Goal: Information Seeking & Learning: Learn about a topic

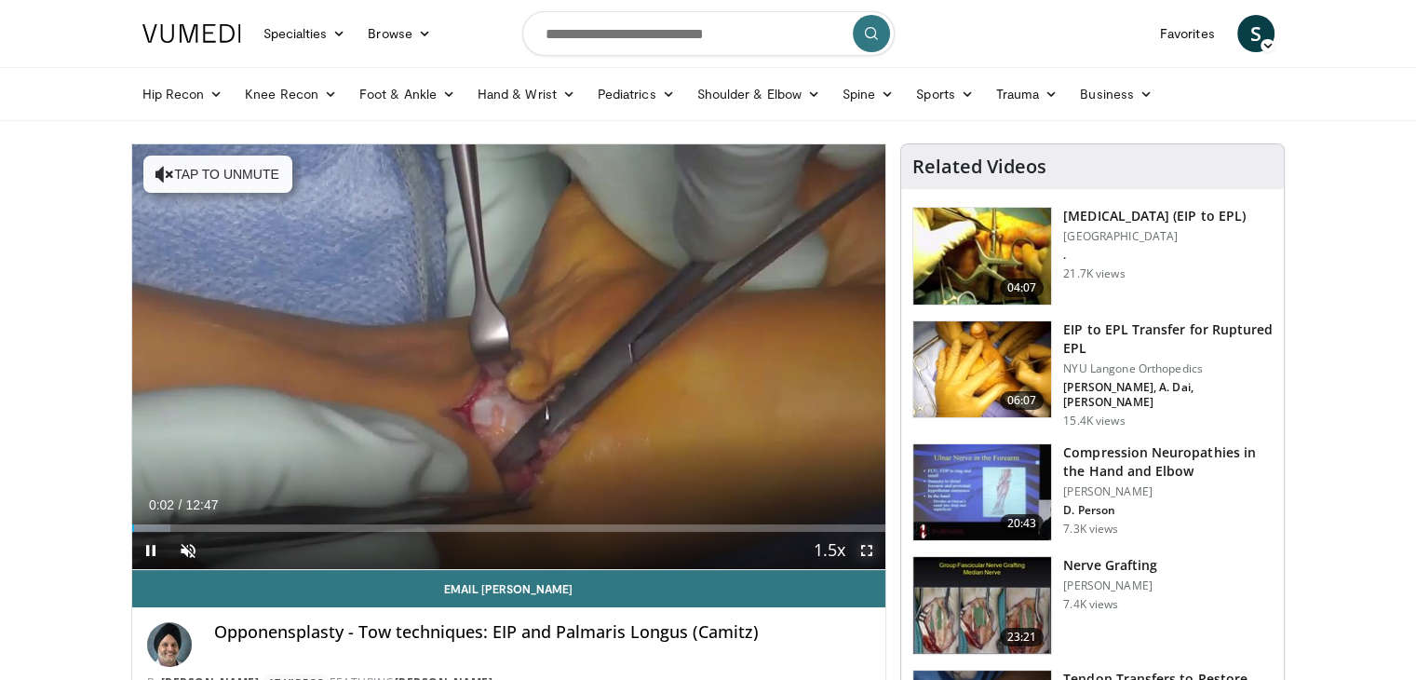
click at [864, 547] on span "Video Player" at bounding box center [866, 550] width 37 height 37
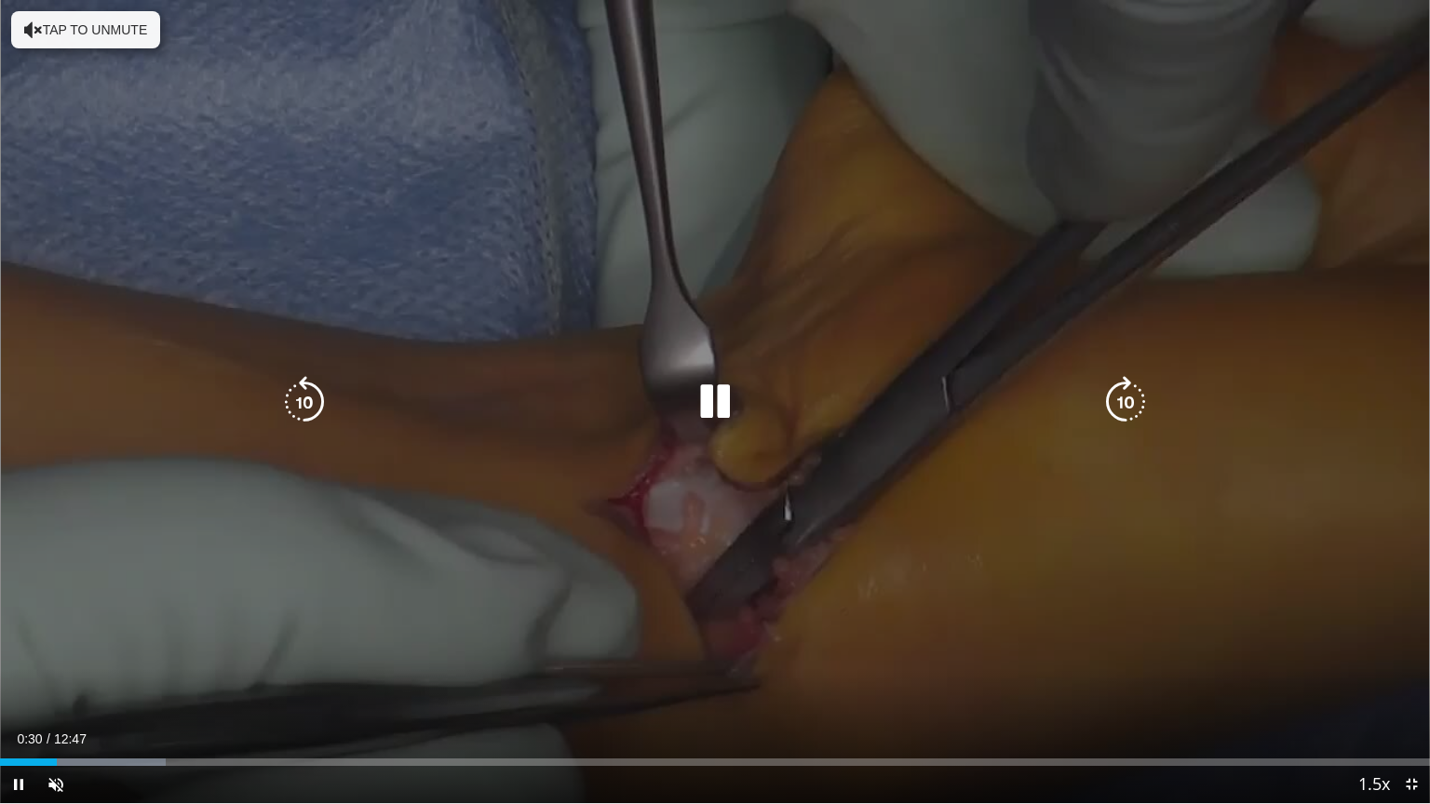
click at [94, 31] on button "Tap to unmute" at bounding box center [85, 29] width 149 height 37
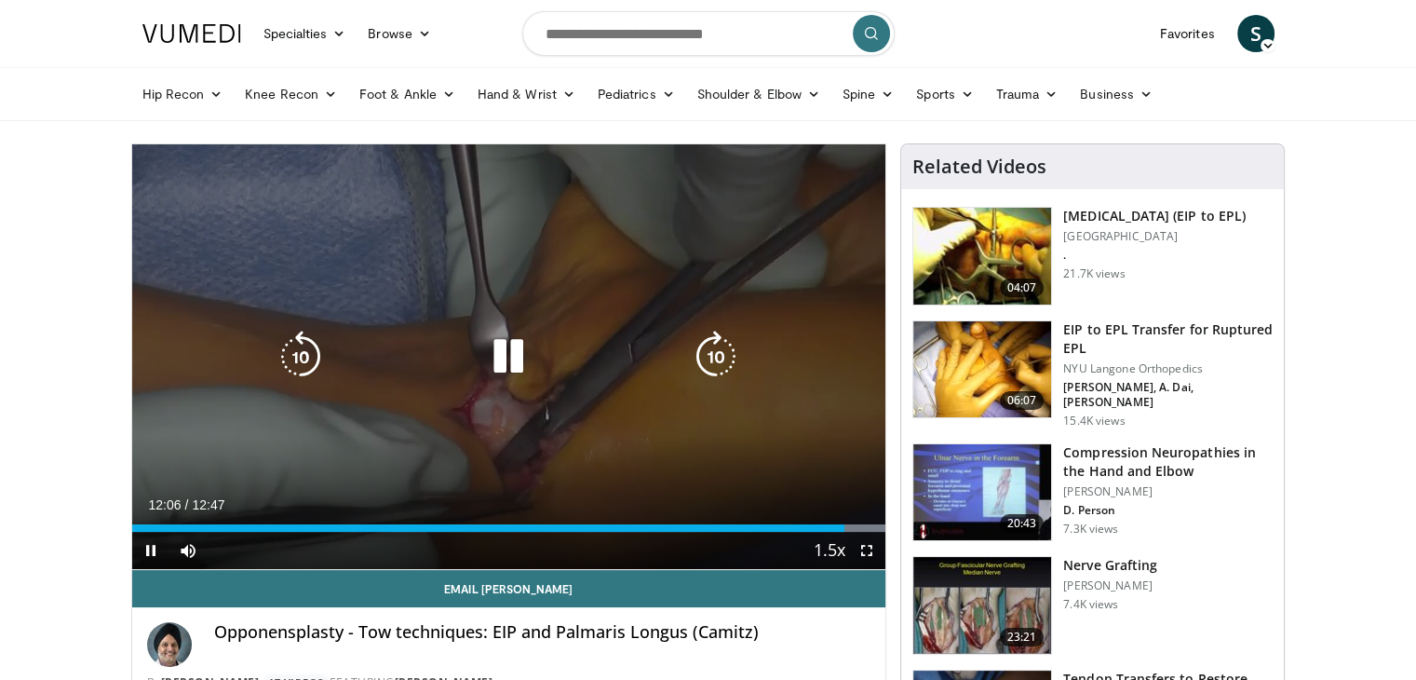
click at [524, 366] on icon "Video Player" at bounding box center [508, 356] width 52 height 52
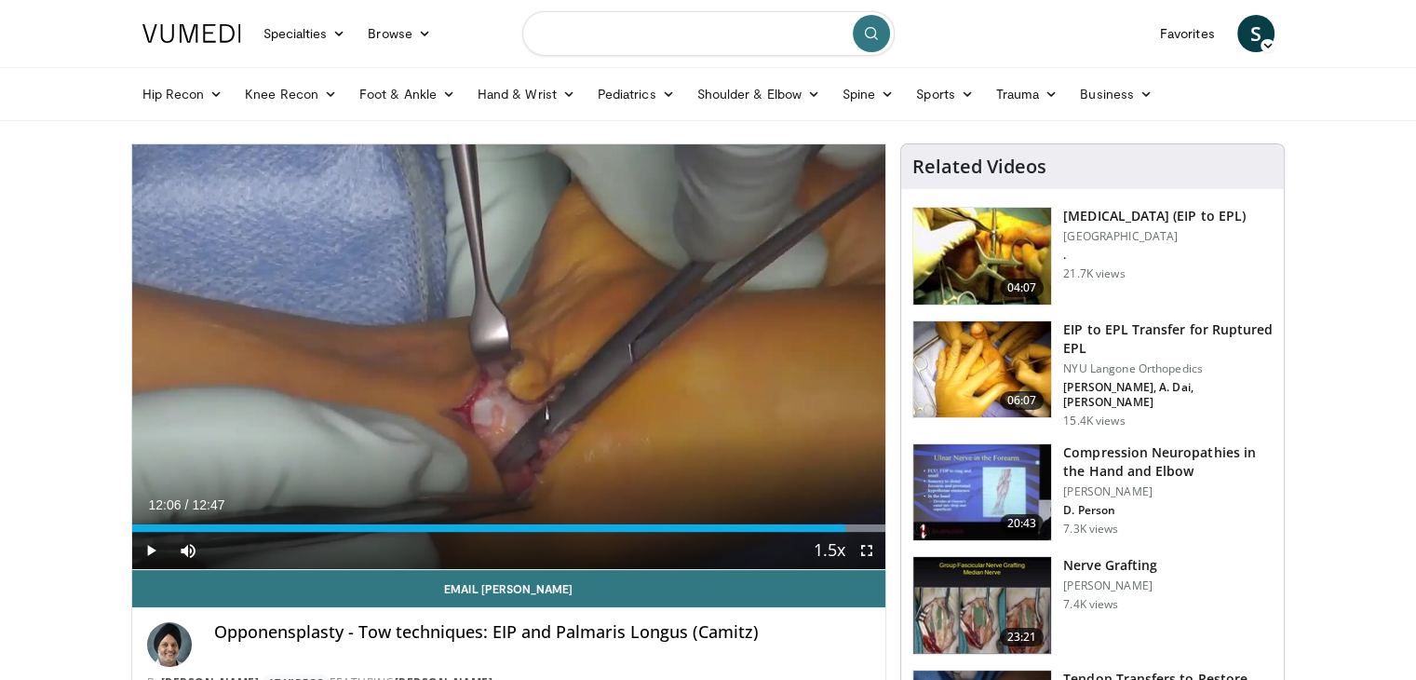
click at [664, 31] on input "Search topics, interventions" at bounding box center [708, 33] width 372 height 45
type input "**********"
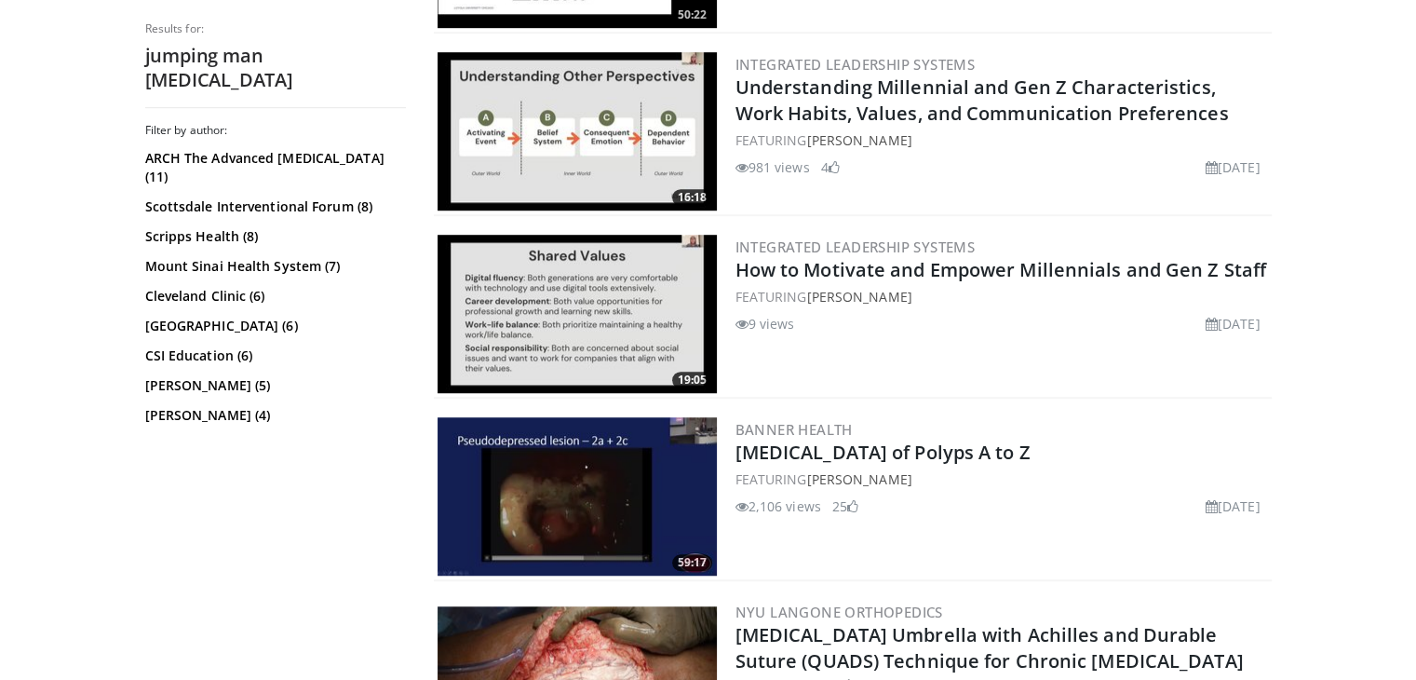
scroll to position [1255, 0]
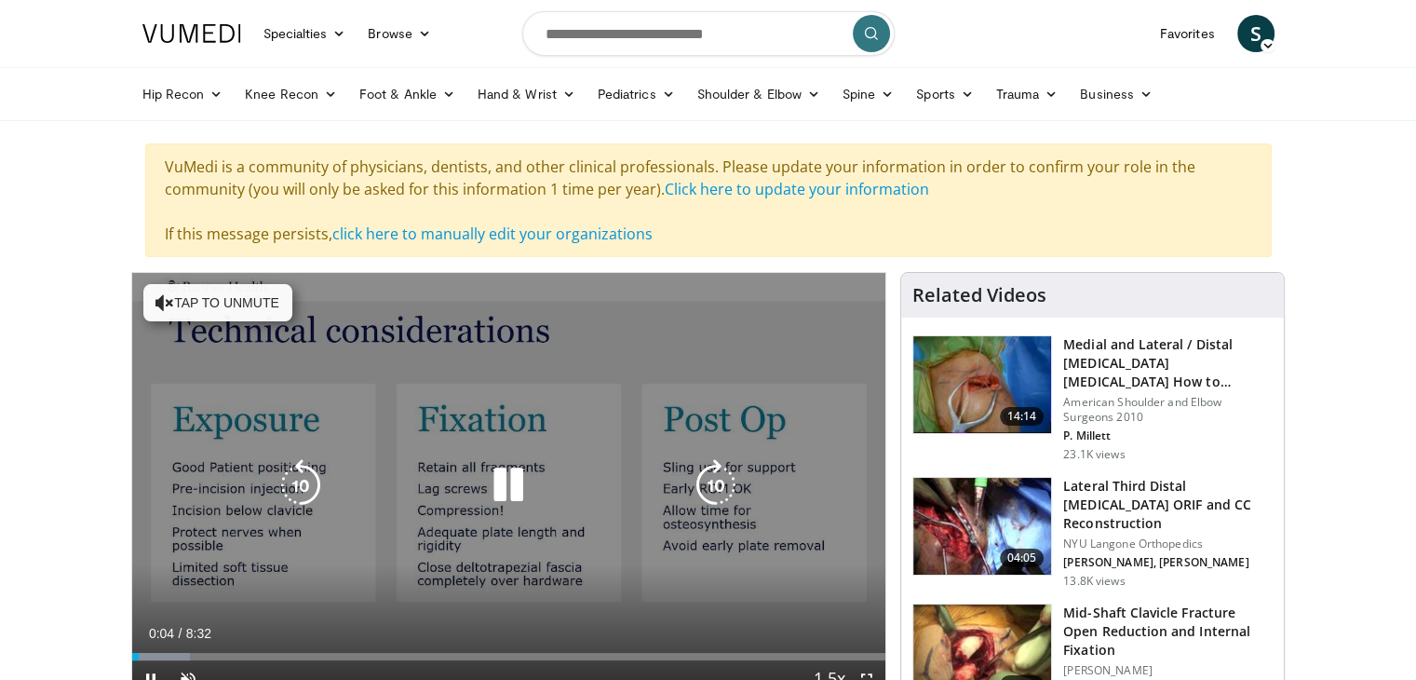
click at [215, 301] on button "Tap to unmute" at bounding box center [217, 302] width 149 height 37
